Goal: Task Accomplishment & Management: Use online tool/utility

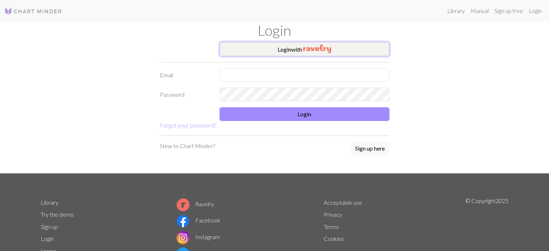
click at [250, 48] on button "Login with" at bounding box center [304, 49] width 170 height 14
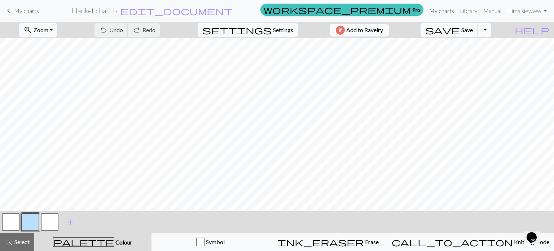
click at [440, 6] on link "My charts" at bounding box center [442, 11] width 31 height 14
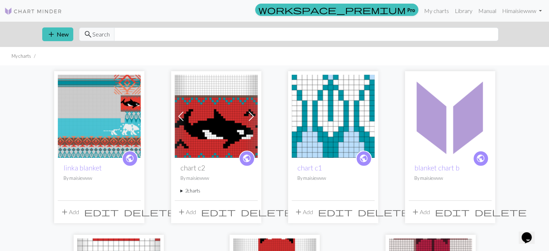
click at [104, 126] on img at bounding box center [99, 116] width 83 height 83
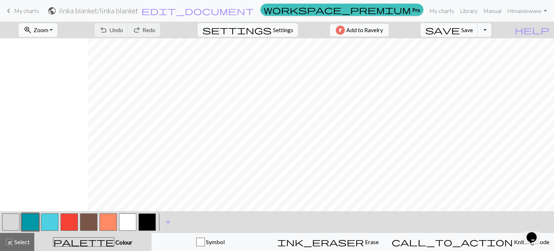
scroll to position [756, 704]
click at [129, 223] on button "button" at bounding box center [127, 221] width 17 height 17
click at [48, 215] on button "button" at bounding box center [49, 221] width 17 height 17
click at [126, 223] on button "button" at bounding box center [127, 221] width 17 height 17
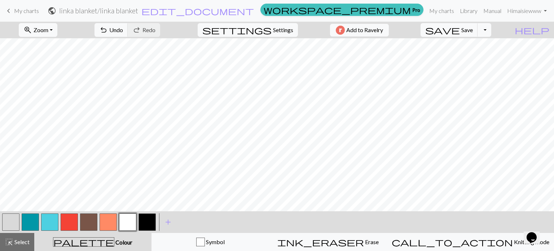
click at [51, 223] on button "button" at bounding box center [49, 221] width 17 height 17
click at [131, 219] on button "button" at bounding box center [127, 221] width 17 height 17
click at [54, 223] on button "button" at bounding box center [49, 221] width 17 height 17
click at [131, 220] on button "button" at bounding box center [127, 221] width 17 height 17
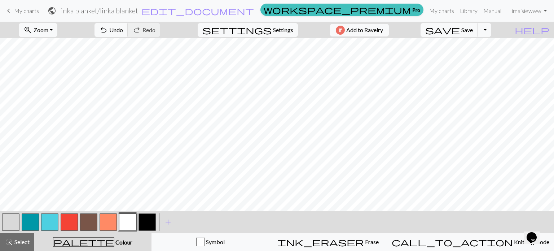
click at [52, 221] on button "button" at bounding box center [49, 221] width 17 height 17
click at [125, 221] on button "button" at bounding box center [127, 221] width 17 height 17
click at [126, 224] on button "button" at bounding box center [127, 221] width 17 height 17
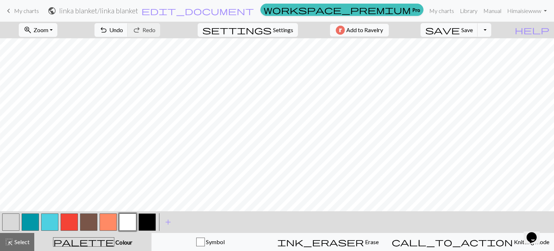
click at [131, 222] on button "button" at bounding box center [127, 221] width 17 height 17
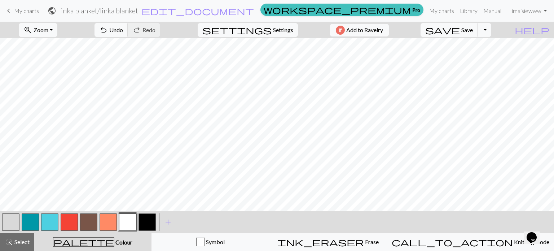
click at [46, 225] on button "button" at bounding box center [49, 221] width 17 height 17
click at [127, 217] on button "button" at bounding box center [127, 221] width 17 height 17
click at [56, 223] on button "button" at bounding box center [49, 221] width 17 height 17
click at [127, 222] on button "button" at bounding box center [127, 221] width 17 height 17
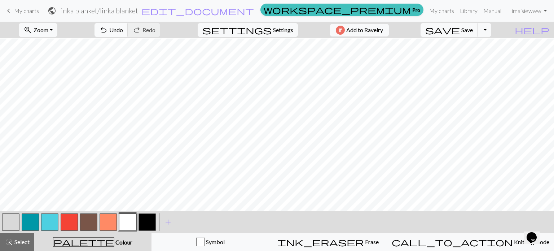
click at [128, 34] on button "undo Undo Undo" at bounding box center [112, 30] width 34 height 14
click at [128, 36] on button "undo Undo Undo" at bounding box center [112, 30] width 34 height 14
click at [49, 223] on button "button" at bounding box center [49, 221] width 17 height 17
click at [108, 30] on span "undo" at bounding box center [103, 30] width 9 height 10
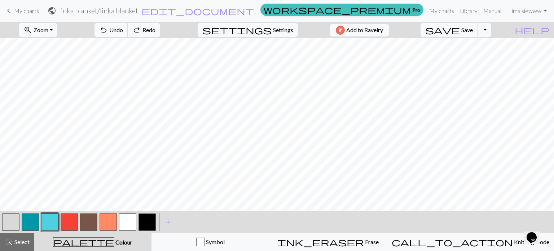
click at [108, 30] on span "undo" at bounding box center [103, 30] width 9 height 10
click at [128, 34] on button "undo Undo Undo" at bounding box center [112, 30] width 34 height 14
click at [124, 219] on button "button" at bounding box center [127, 221] width 17 height 17
click at [55, 215] on button "button" at bounding box center [49, 221] width 17 height 17
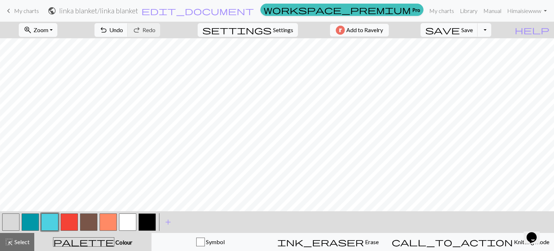
click at [127, 219] on button "button" at bounding box center [127, 221] width 17 height 17
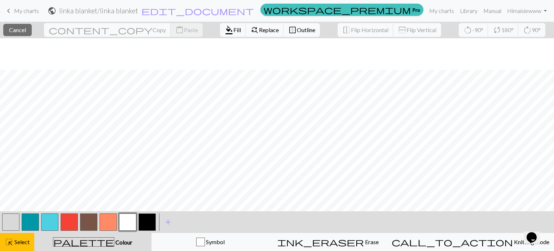
scroll to position [731, 85]
click at [234, 30] on span "Fill" at bounding box center [238, 29] width 8 height 7
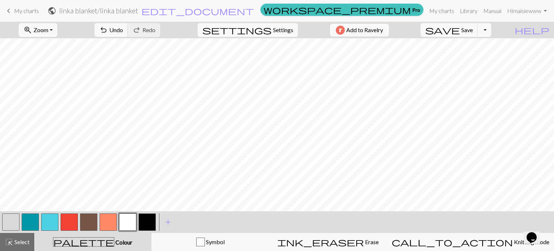
click at [49, 222] on button "button" at bounding box center [49, 221] width 17 height 17
click at [129, 218] on button "button" at bounding box center [127, 221] width 17 height 17
click at [128, 34] on button "undo Undo Undo" at bounding box center [112, 30] width 34 height 14
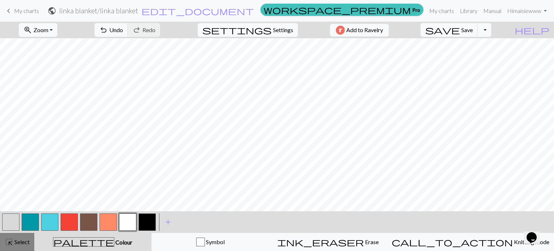
click at [19, 245] on span "Select" at bounding box center [21, 241] width 16 height 7
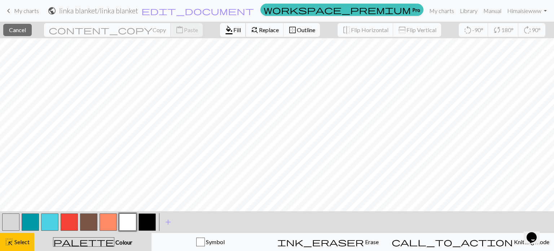
click at [234, 32] on span "Fill" at bounding box center [238, 29] width 8 height 7
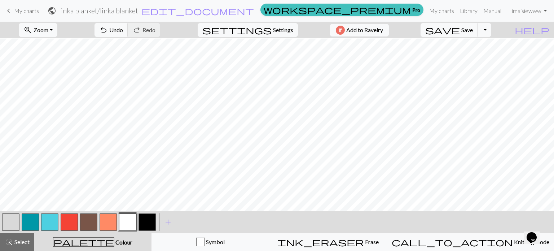
click at [55, 217] on button "button" at bounding box center [49, 221] width 17 height 17
click at [128, 217] on button "button" at bounding box center [127, 221] width 17 height 17
click at [476, 33] on button "save Save Save" at bounding box center [449, 30] width 57 height 14
click at [57, 25] on button "zoom_in Zoom Zoom" at bounding box center [38, 30] width 39 height 14
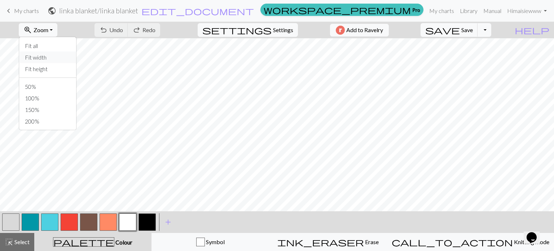
click at [61, 60] on button "Fit width" at bounding box center [47, 58] width 57 height 12
click at [49, 222] on button "button" at bounding box center [49, 221] width 17 height 17
click at [54, 25] on button "zoom_in Zoom Zoom" at bounding box center [38, 30] width 39 height 14
click at [53, 95] on button "100%" at bounding box center [47, 98] width 57 height 12
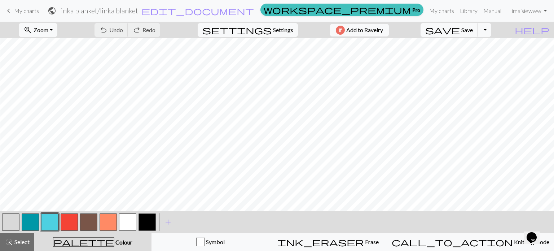
scroll to position [606, 778]
drag, startPoint x: 53, startPoint y: 95, endPoint x: 18, endPoint y: 239, distance: 149.0
click at [18, 239] on span "Select" at bounding box center [21, 241] width 16 height 7
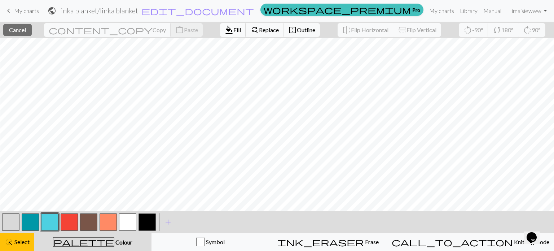
click at [225, 34] on span "format_color_fill" at bounding box center [229, 30] width 9 height 10
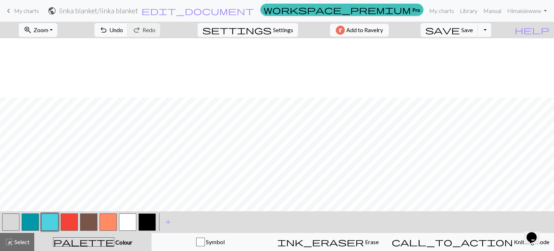
scroll to position [575, 874]
click at [29, 220] on button "button" at bounding box center [30, 221] width 17 height 17
click at [128, 24] on button "undo Undo Undo" at bounding box center [112, 30] width 34 height 14
click at [123, 28] on span "Undo" at bounding box center [116, 29] width 14 height 7
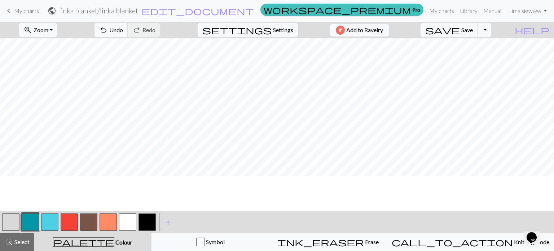
scroll to position [561, 874]
click at [8, 221] on button "button" at bounding box center [10, 221] width 17 height 17
click at [48, 221] on button "button" at bounding box center [49, 221] width 17 height 17
click at [475, 27] on button "save Save Save" at bounding box center [449, 30] width 57 height 14
